Goal: Browse casually

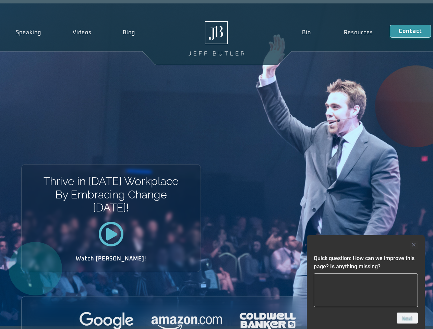
click at [216, 165] on div "Thrive in [DATE] Workplace By Embracing Change [DATE]! Watch [PERSON_NAME]!" at bounding box center [216, 164] width 433 height 323
click at [366, 245] on div at bounding box center [366, 245] width 104 height 8
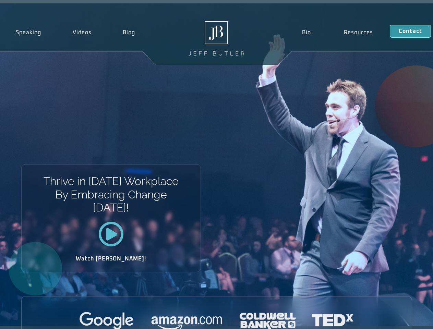
click at [407, 318] on div at bounding box center [217, 321] width 390 height 19
